Goal: Find specific page/section: Find specific page/section

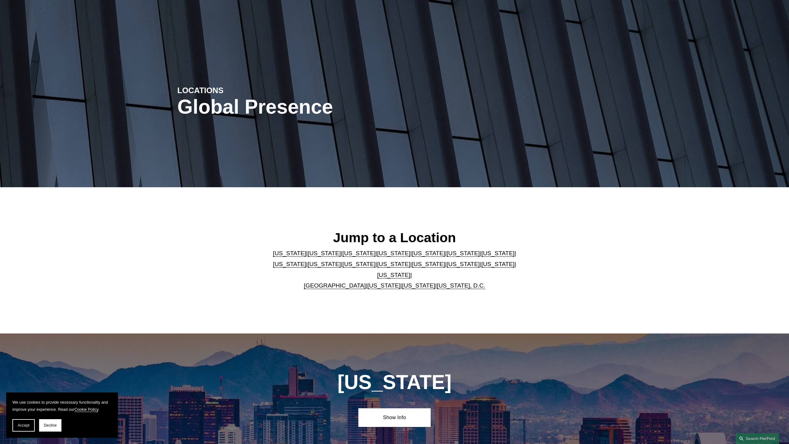
scroll to position [93, 0]
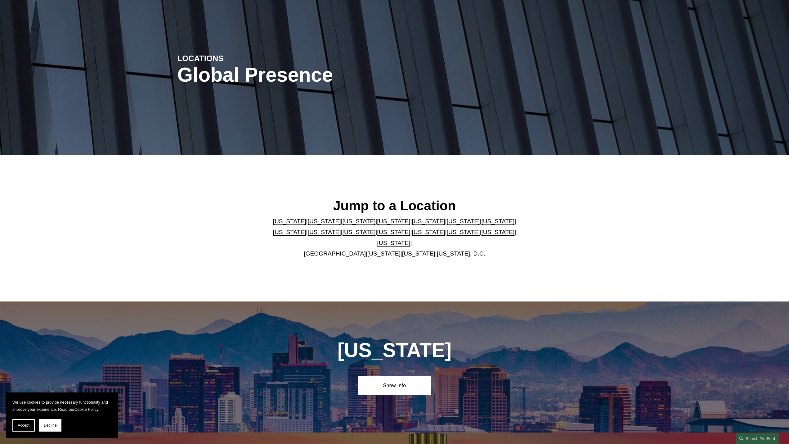
click at [420, 250] on link "[US_STATE]" at bounding box center [418, 253] width 33 height 7
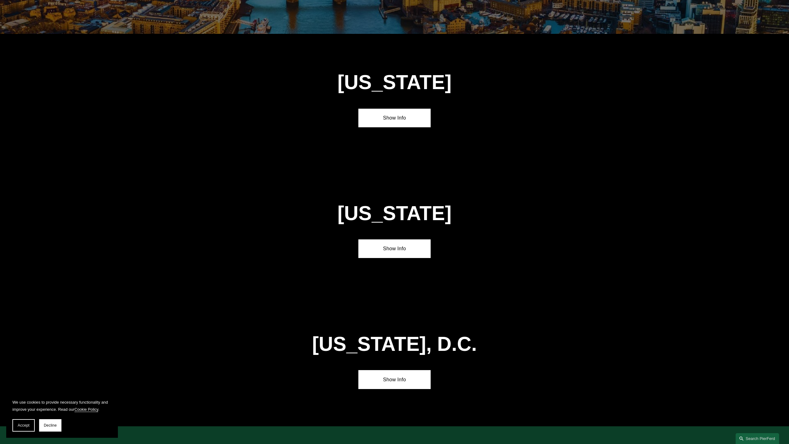
scroll to position [2548, 0]
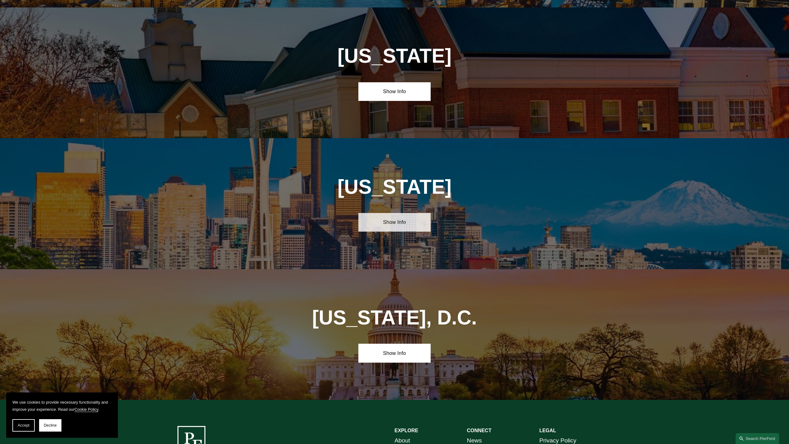
click at [409, 213] on link "Show Info" at bounding box center [394, 222] width 72 height 19
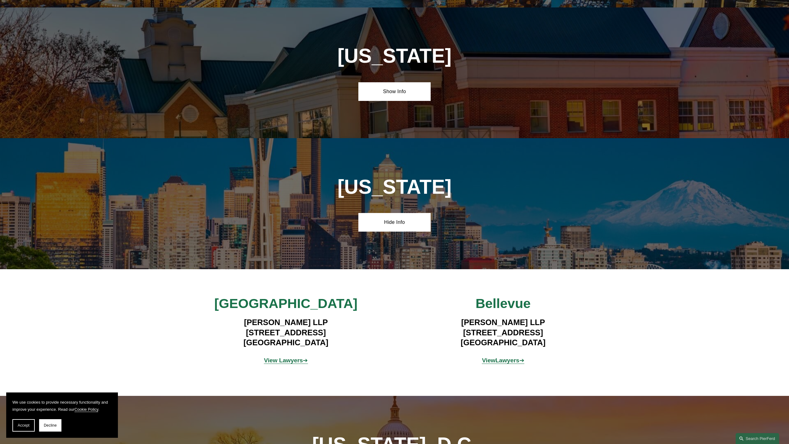
click at [276, 357] on strong "View Lawyers" at bounding box center [283, 360] width 39 height 7
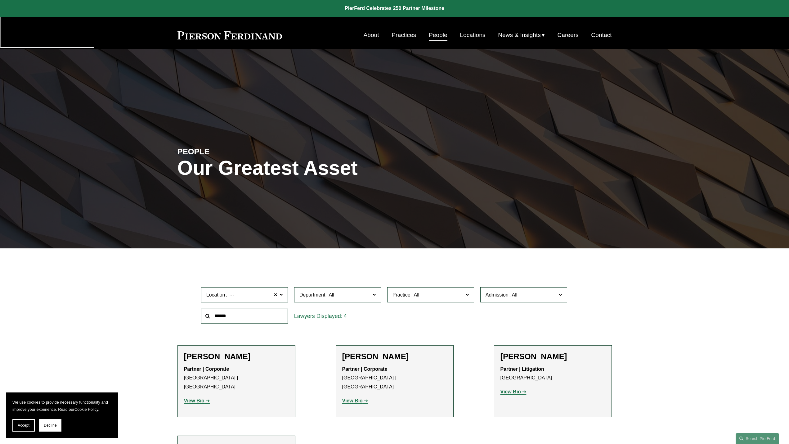
click at [407, 33] on link "Practices" at bounding box center [404, 35] width 25 height 12
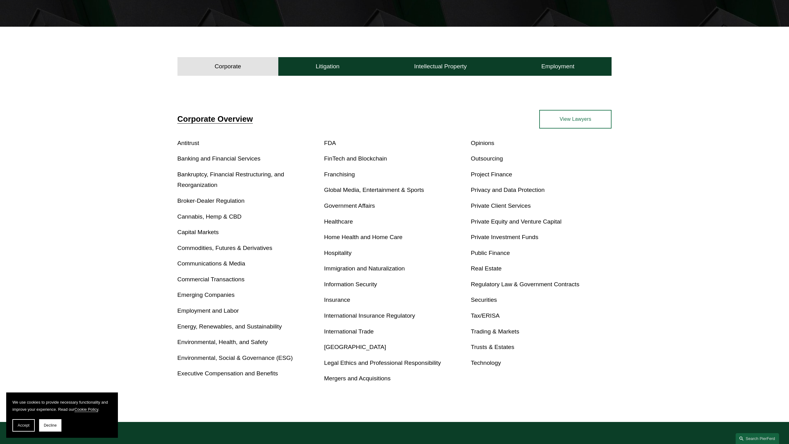
scroll to position [186, 0]
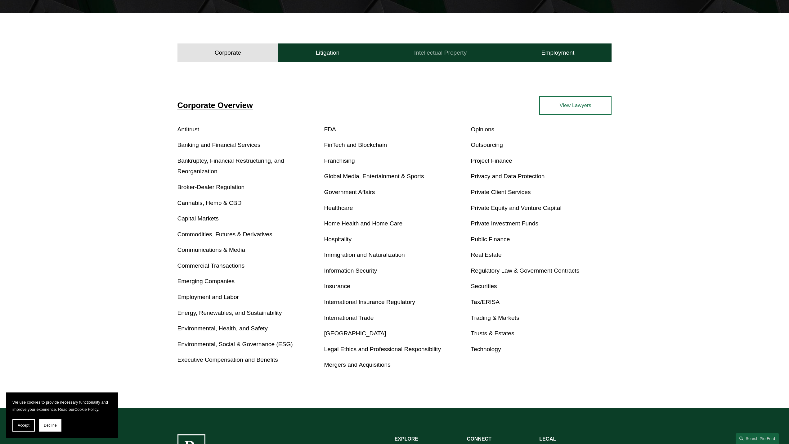
click at [444, 51] on h4 "Intellectual Property" at bounding box center [440, 52] width 53 height 7
